Goal: Information Seeking & Learning: Compare options

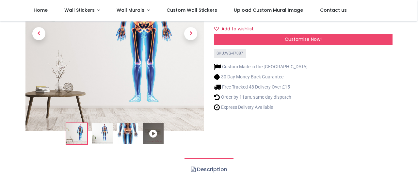
scroll to position [98, 0]
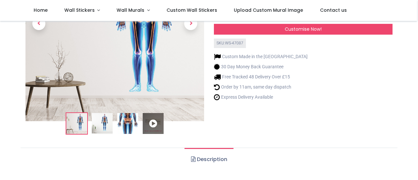
click at [154, 126] on icon at bounding box center [153, 123] width 21 height 21
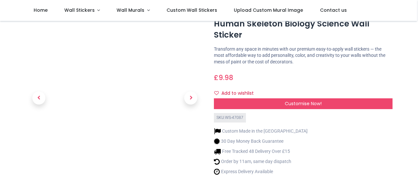
scroll to position [33, 0]
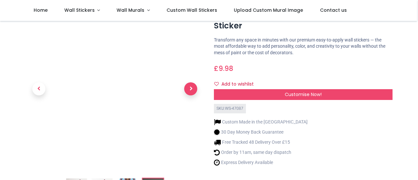
click at [191, 91] on span "Next" at bounding box center [190, 88] width 13 height 13
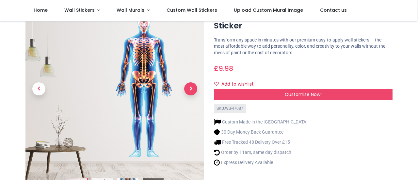
click at [191, 91] on span "Next" at bounding box center [190, 88] width 13 height 13
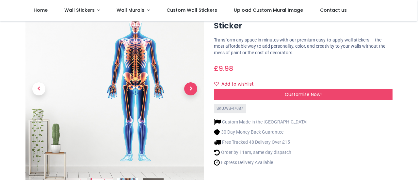
click at [191, 91] on span "Next" at bounding box center [190, 88] width 13 height 13
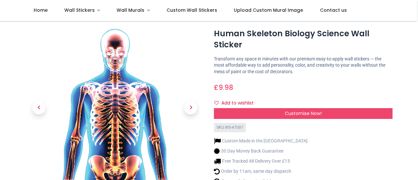
scroll to position [0, 0]
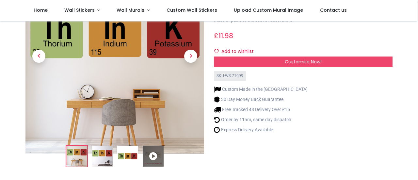
scroll to position [98, 0]
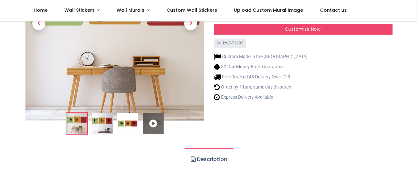
click at [108, 129] on img at bounding box center [102, 123] width 21 height 21
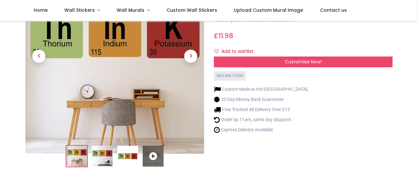
scroll to position [0, 0]
